Goal: Find contact information: Find contact information

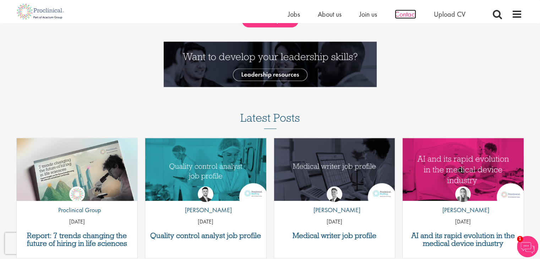
click at [404, 13] on span "Contact" at bounding box center [405, 14] width 21 height 9
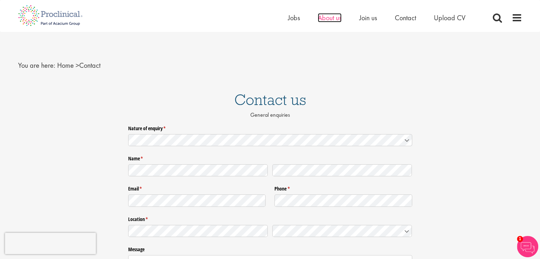
click at [334, 21] on span "About us" at bounding box center [330, 17] width 24 height 9
